Goal: Task Accomplishment & Management: Manage account settings

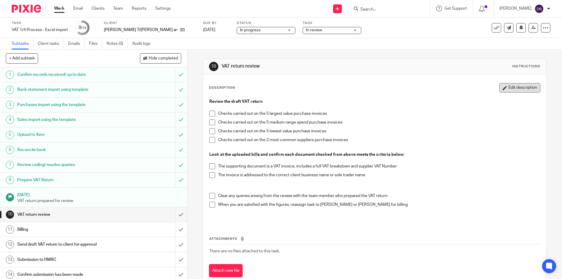
click at [521, 86] on button "Edit description" at bounding box center [519, 87] width 41 height 9
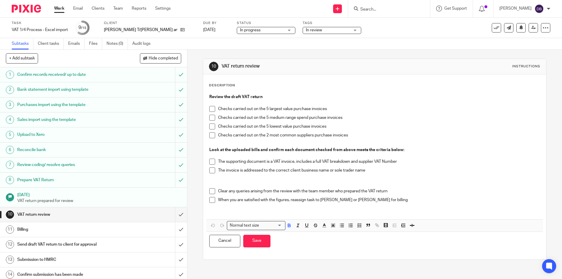
click at [361, 132] on p "Checks carried out on the 2 most common suppliers purchase invoices" at bounding box center [378, 135] width 321 height 6
click at [216, 106] on li "Checks carried out on the 5 largest value purchase invoices" at bounding box center [374, 110] width 330 height 9
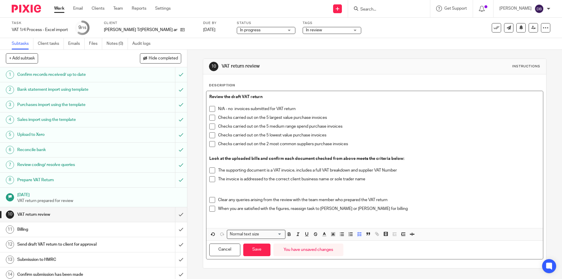
click at [211, 109] on span at bounding box center [212, 109] width 6 height 6
drag, startPoint x: 217, startPoint y: 169, endPoint x: 228, endPoint y: 168, distance: 11.3
click at [218, 169] on p "The supporting document is a VAT invoice, includes a full VAT breakdown and sup…" at bounding box center [378, 170] width 321 height 6
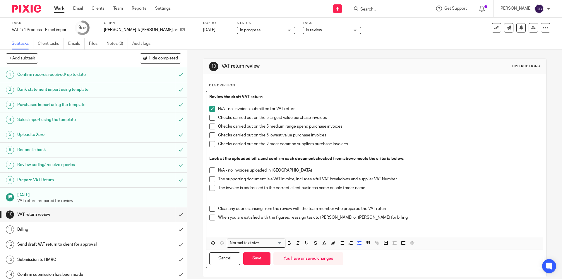
click at [211, 168] on span at bounding box center [212, 170] width 6 height 6
click at [210, 208] on span at bounding box center [212, 209] width 6 height 6
click at [211, 218] on span at bounding box center [212, 217] width 6 height 6
click at [260, 257] on button "Save" at bounding box center [256, 258] width 27 height 13
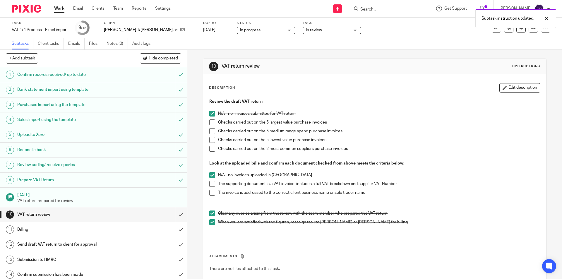
click at [336, 31] on span "In review" at bounding box center [328, 30] width 44 height 6
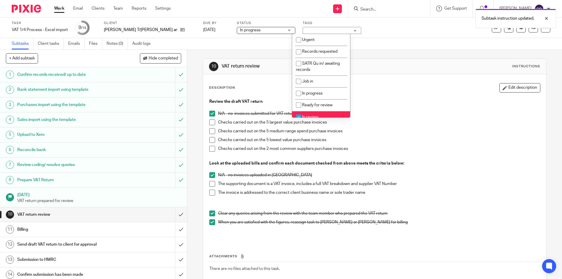
click at [313, 116] on span "In review" at bounding box center [310, 117] width 16 height 4
checkbox input "false"
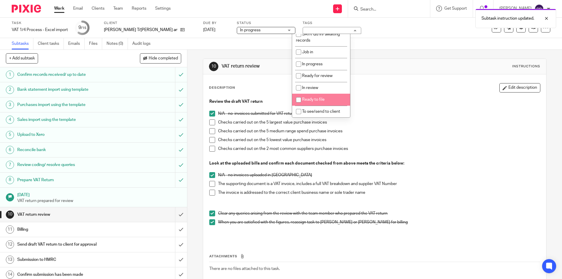
scroll to position [39, 0]
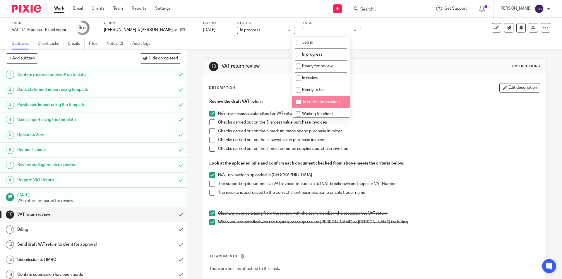
click at [314, 98] on li "To see/send to client" at bounding box center [321, 102] width 58 height 12
checkbox input "true"
click at [195, 165] on div "10 VAT return review Instructions Description Edit description Review the draft…" at bounding box center [374, 164] width 374 height 229
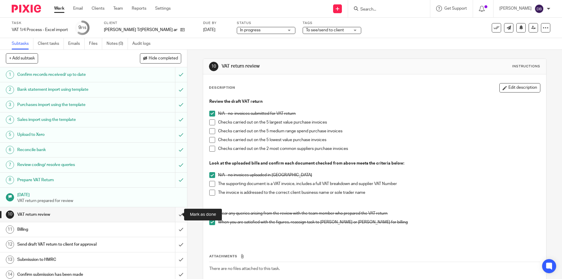
click at [173, 215] on input "submit" at bounding box center [93, 214] width 187 height 15
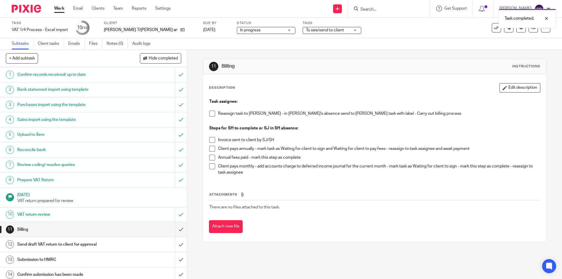
click at [209, 114] on span at bounding box center [212, 114] width 6 height 6
click at [331, 29] on div "Task completed. Subtask instruction updated." at bounding box center [418, 28] width 275 height 44
click at [345, 30] on div "To see/send to client" at bounding box center [331, 30] width 59 height 7
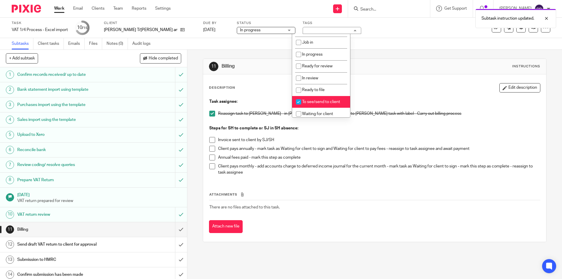
scroll to position [49, 0]
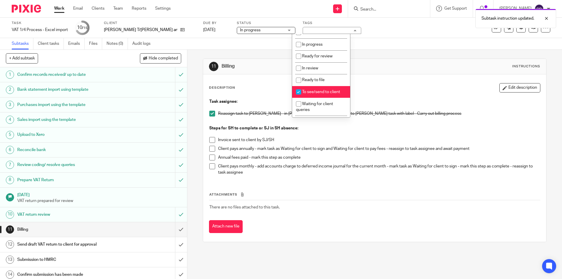
click at [325, 88] on li "To see/send to client" at bounding box center [321, 92] width 58 height 12
checkbox input "false"
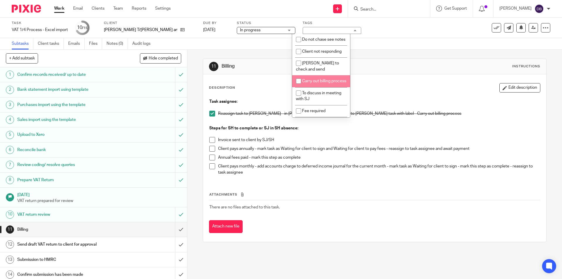
scroll to position [205, 0]
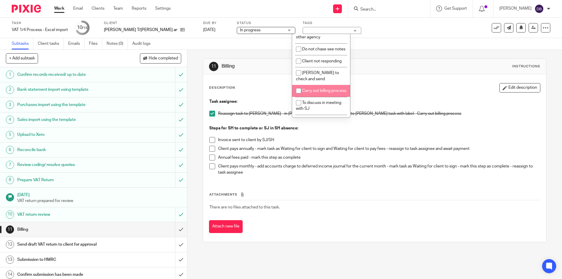
click at [315, 93] on span "Carry out billing process" at bounding box center [324, 91] width 44 height 4
checkbox input "true"
click at [191, 142] on div "11 Billing Instructions Description Edit description Task assignee: Reassign ta…" at bounding box center [374, 164] width 374 height 229
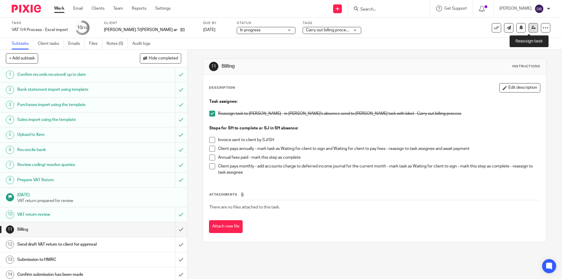
click at [531, 26] on icon at bounding box center [533, 27] width 4 height 4
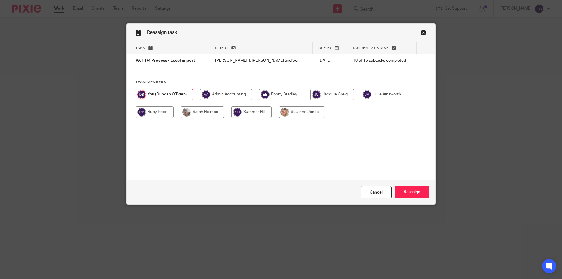
click at [210, 112] on input "radio" at bounding box center [202, 112] width 44 height 12
radio input "true"
click at [404, 192] on input "Reassign" at bounding box center [411, 192] width 35 height 13
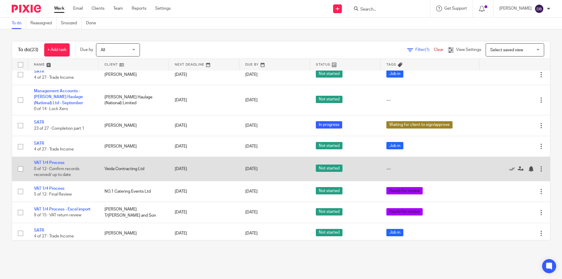
scroll to position [302, 0]
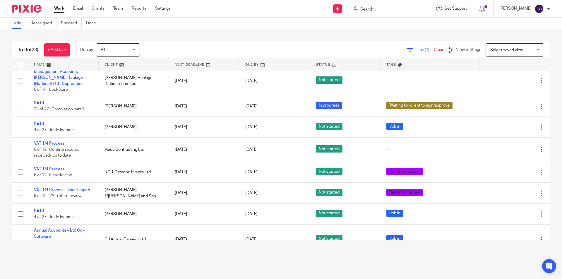
click at [59, 8] on link "Work" at bounding box center [59, 9] width 10 height 6
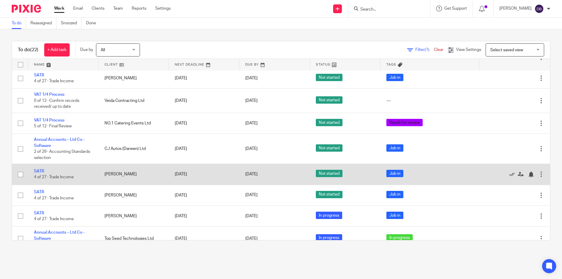
scroll to position [362, 0]
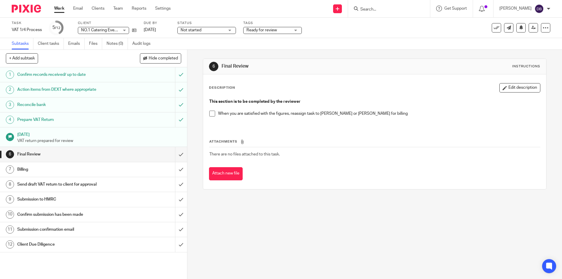
click at [379, 5] on form at bounding box center [390, 8] width 62 height 7
click at [376, 7] on input "Search" at bounding box center [385, 9] width 53 height 5
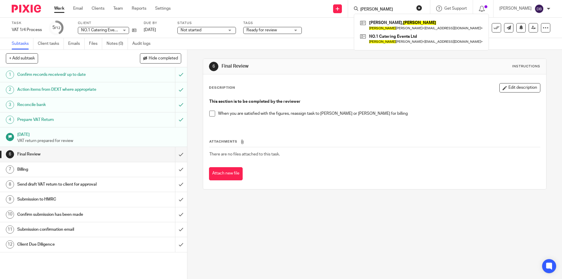
type input "Marco"
click at [195, 97] on div "6 Final Review Instructions Description Edit description This section is to be …" at bounding box center [374, 164] width 374 height 229
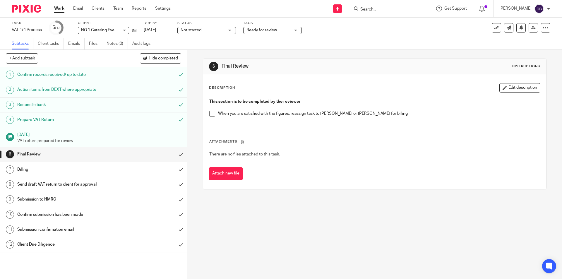
click at [283, 32] on span "Ready for review" at bounding box center [268, 30] width 44 height 6
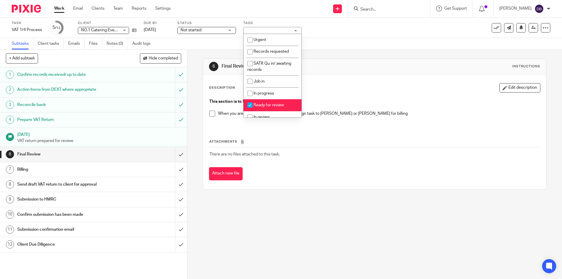
click at [264, 108] on li "Ready for review" at bounding box center [272, 105] width 58 height 12
checkbox input "false"
click at [262, 114] on li "In review" at bounding box center [272, 117] width 58 height 12
checkbox input "true"
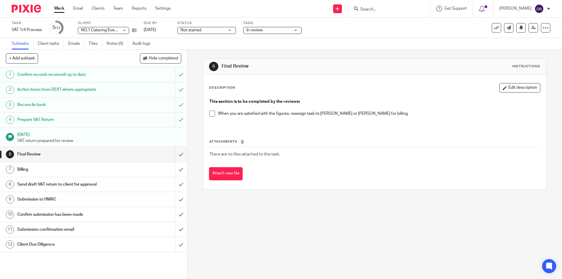
click at [210, 29] on span "Not started" at bounding box center [202, 30] width 44 height 6
click at [209, 50] on li "In progress" at bounding box center [207, 52] width 58 height 12
click at [138, 119] on div "Prepare VAT Return" at bounding box center [93, 119] width 152 height 9
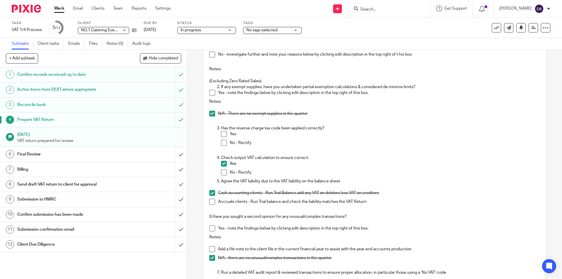
scroll to position [107, 0]
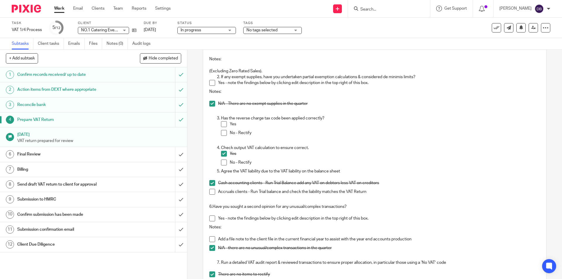
drag, startPoint x: 115, startPoint y: 156, endPoint x: 119, endPoint y: 151, distance: 6.7
click at [115, 156] on div "Final Review" at bounding box center [93, 154] width 152 height 9
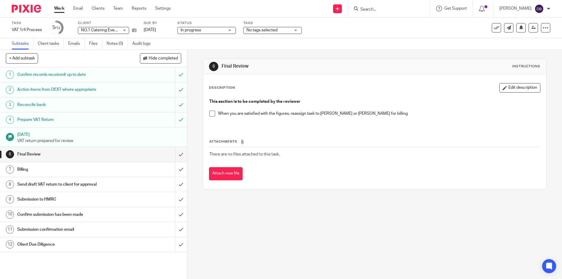
click at [108, 120] on h1 "Prepare VAT Return" at bounding box center [67, 119] width 101 height 9
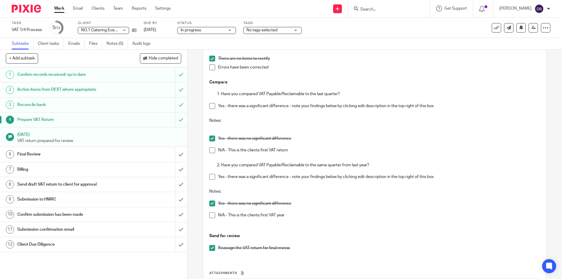
scroll to position [333, 0]
